Goal: Check status

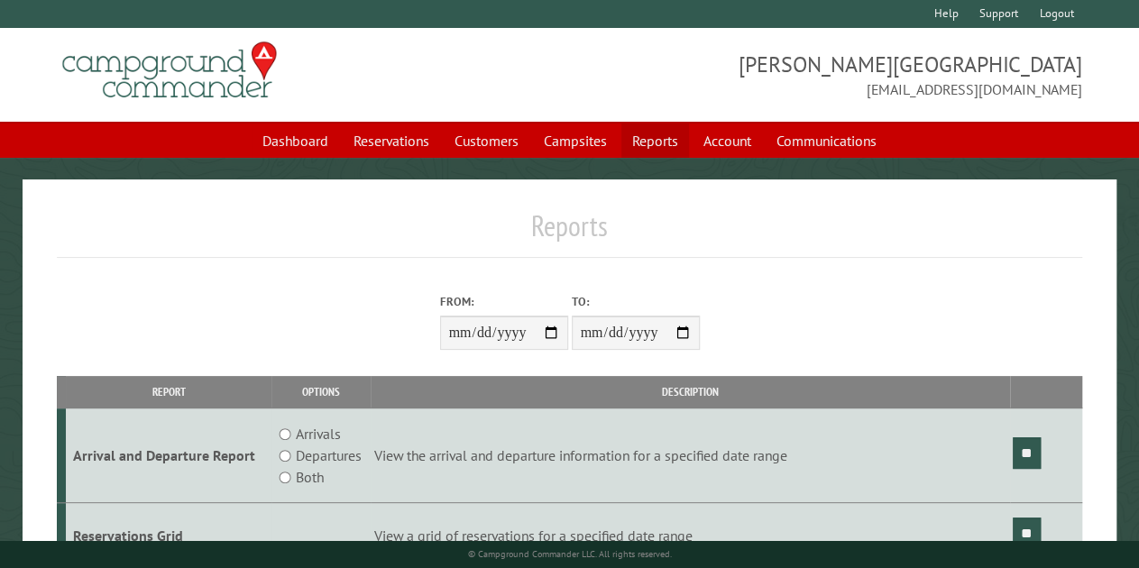
click at [658, 136] on link "Reports" at bounding box center [656, 141] width 68 height 34
click at [552, 340] on input "From:" at bounding box center [504, 333] width 128 height 34
type input "**********"
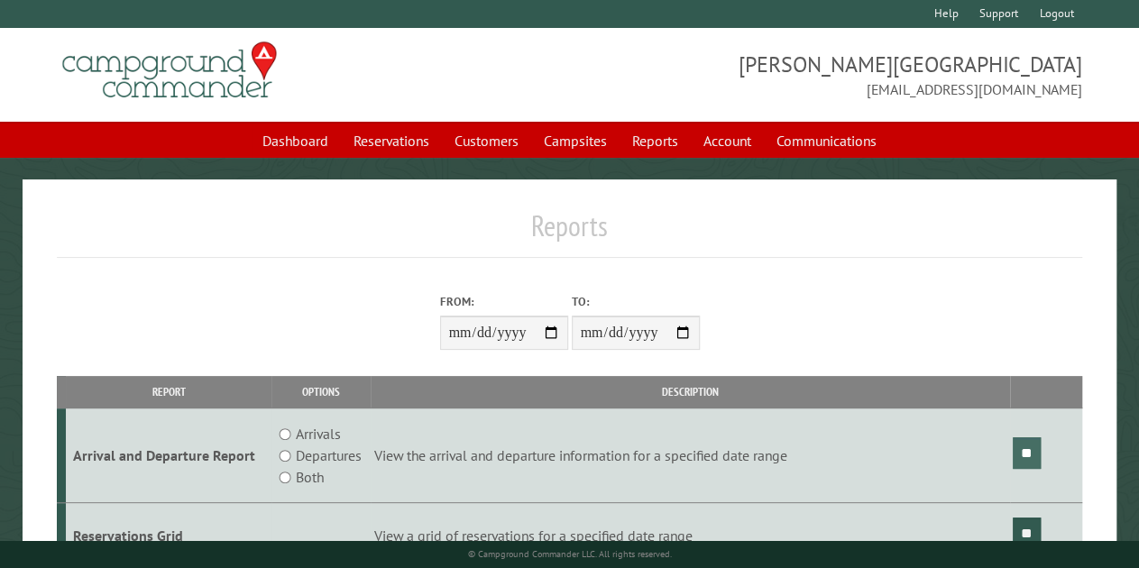
click at [1034, 451] on input "**" at bounding box center [1027, 453] width 28 height 32
